Goal: Task Accomplishment & Management: Use online tool/utility

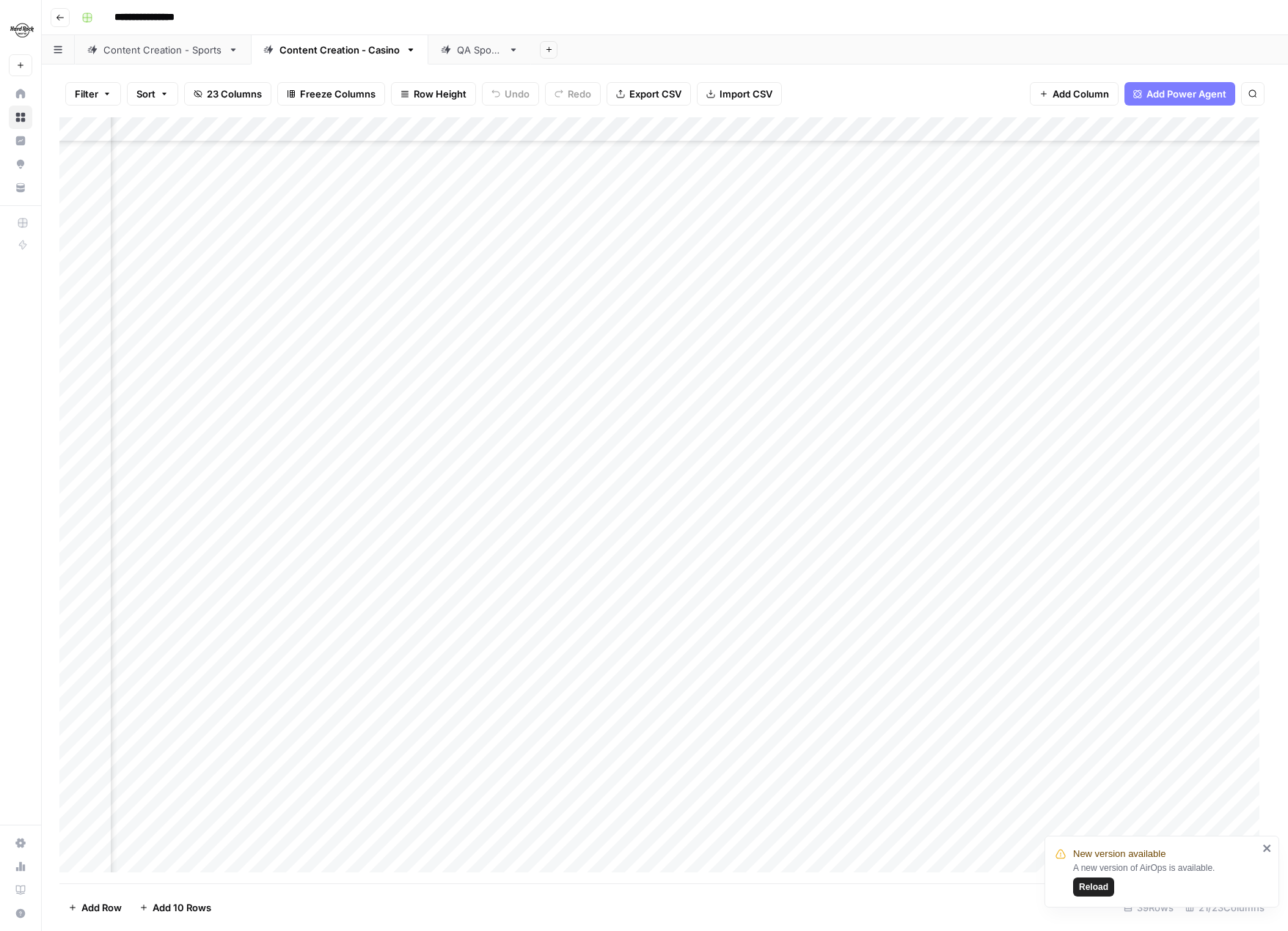
scroll to position [266, 1682]
click at [1106, 889] on span "Reload" at bounding box center [1094, 888] width 29 height 14
click at [923, 831] on div "Add Column" at bounding box center [665, 500] width 1211 height 767
click at [923, 796] on div "Add Column" at bounding box center [665, 500] width 1211 height 767
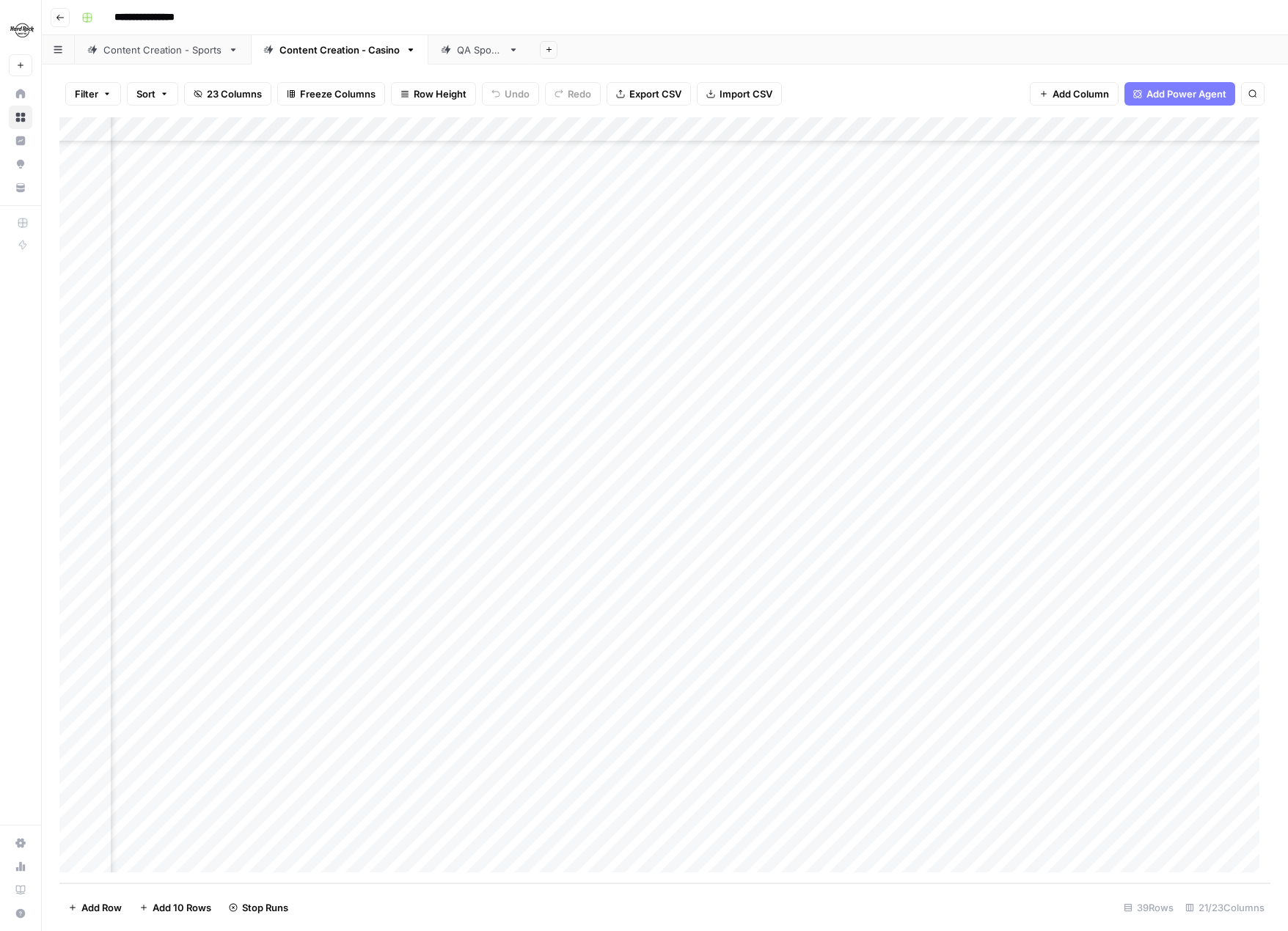
click at [923, 802] on div "Add Column" at bounding box center [665, 500] width 1211 height 767
click at [923, 782] on div "Add Column" at bounding box center [665, 500] width 1211 height 767
click at [920, 758] on div "Add Column" at bounding box center [665, 500] width 1211 height 767
click at [921, 732] on div "Add Column" at bounding box center [665, 500] width 1211 height 767
click at [923, 707] on div "Add Column" at bounding box center [665, 500] width 1211 height 767
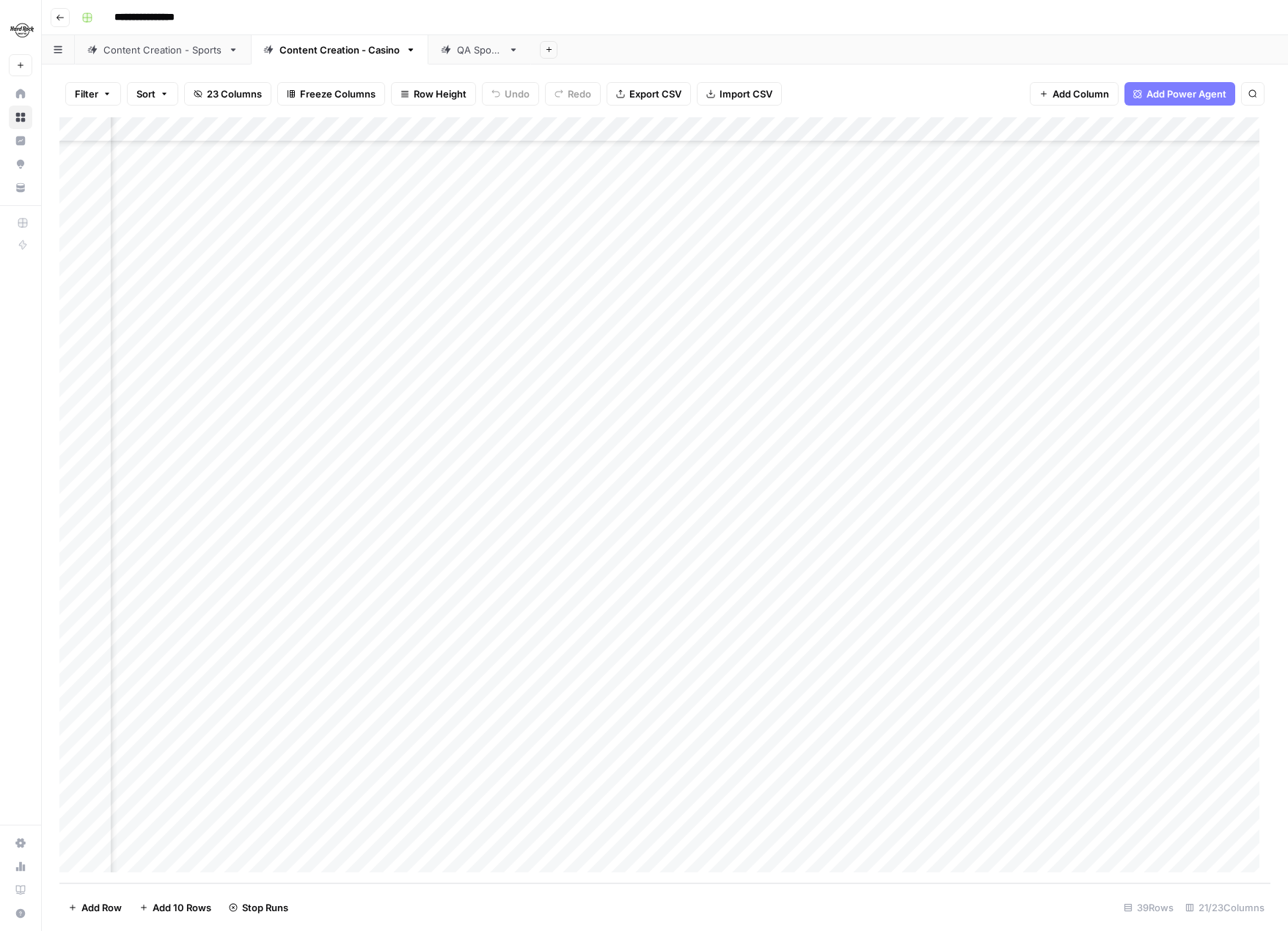
scroll to position [266, 770]
click at [464, 806] on div "Add Column" at bounding box center [665, 500] width 1211 height 767
